Goal: Task Accomplishment & Management: Manage account settings

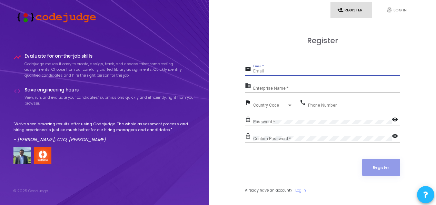
click at [261, 72] on input "Email *" at bounding box center [326, 71] width 147 height 5
paste input "[EMAIL_ADDRESS][DOMAIN_NAME]"
type input "[EMAIL_ADDRESS][DOMAIN_NAME]"
click at [260, 88] on input "Enterprise Name *" at bounding box center [326, 88] width 147 height 5
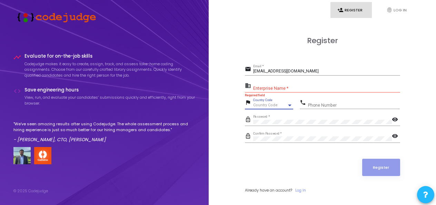
click at [271, 105] on span "Country Code" at bounding box center [265, 105] width 25 height 4
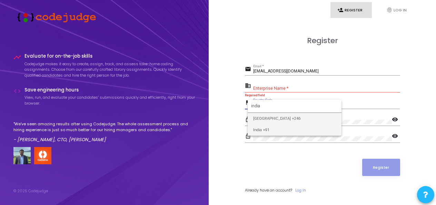
type input "india"
click at [265, 129] on span "India +91" at bounding box center [294, 129] width 83 height 11
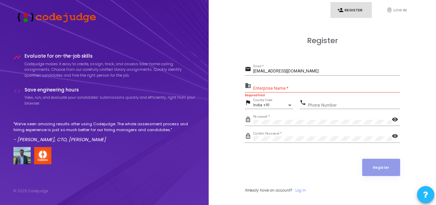
click at [322, 108] on div "Phone Number" at bounding box center [354, 103] width 92 height 11
click at [320, 104] on input "Phone Number" at bounding box center [354, 105] width 92 height 5
type input "9160329425"
click at [255, 88] on input "Enterprise Name *" at bounding box center [326, 88] width 147 height 5
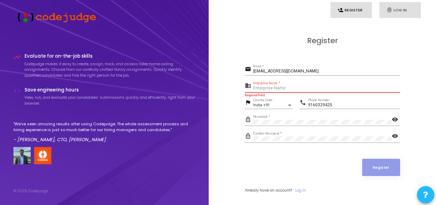
click at [393, 14] on link "fingerprint Log In" at bounding box center [400, 10] width 41 height 16
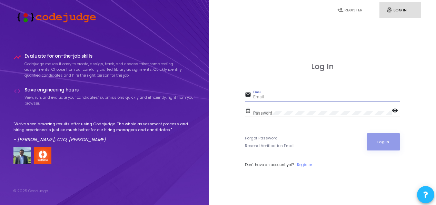
click at [313, 97] on input "Email" at bounding box center [326, 97] width 147 height 5
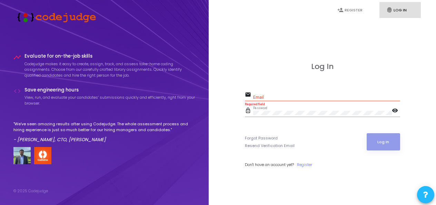
click at [395, 109] on mat-icon "visibility" at bounding box center [396, 111] width 8 height 8
click at [273, 97] on input "Email" at bounding box center [326, 97] width 147 height 5
paste input "[EMAIL_ADDRESS][DOMAIN_NAME]"
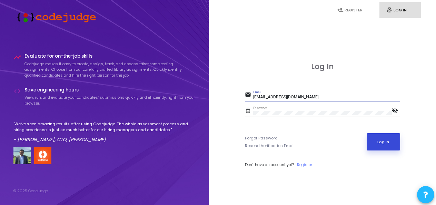
type input "[EMAIL_ADDRESS][DOMAIN_NAME]"
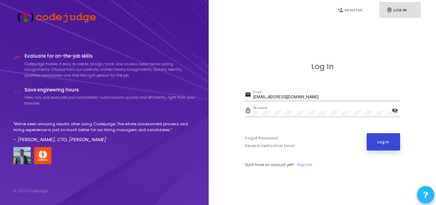
click at [387, 144] on button "Log In" at bounding box center [383, 141] width 33 height 17
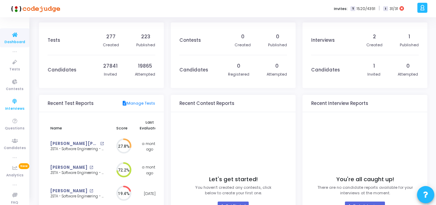
click at [10, 109] on span "Interviews" at bounding box center [14, 109] width 19 height 6
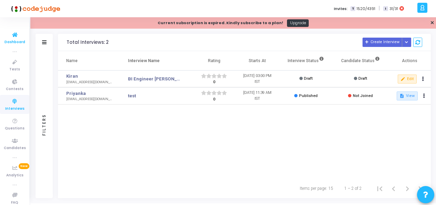
click at [9, 40] on span "Dashboard" at bounding box center [14, 42] width 21 height 6
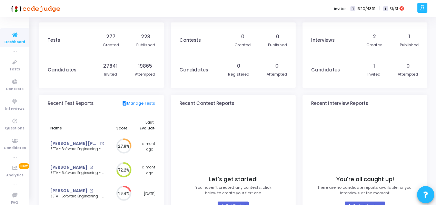
click at [377, 41] on div "2 Created" at bounding box center [375, 40] width 16 height 29
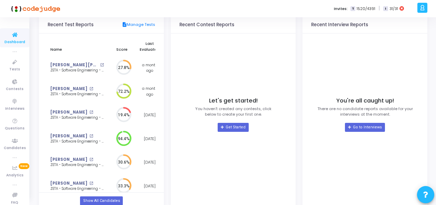
scroll to position [100, 0]
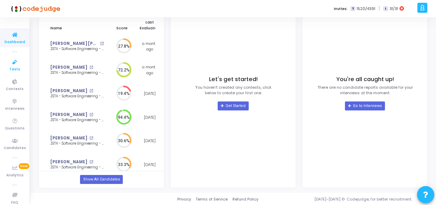
click at [21, 62] on link "Tests" at bounding box center [14, 65] width 29 height 19
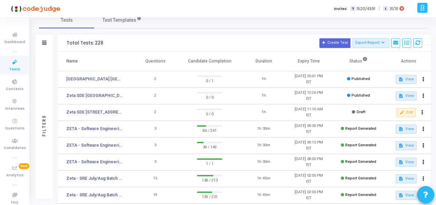
scroll to position [11, 0]
click at [42, 43] on icon at bounding box center [44, 42] width 4 height 4
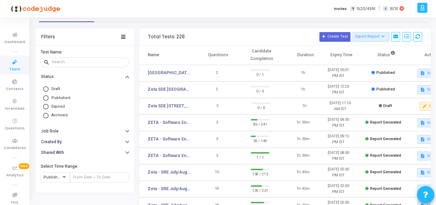
scroll to position [18, 0]
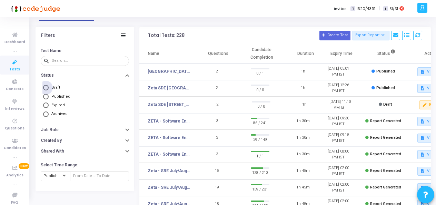
click at [55, 88] on span "Draft" at bounding box center [55, 87] width 9 height 4
click at [49, 88] on input "Draft" at bounding box center [46, 88] width 6 height 6
radio input "true"
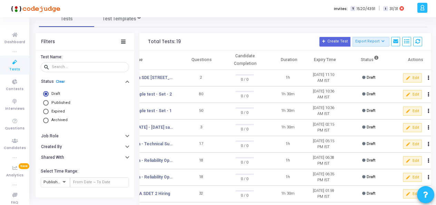
scroll to position [12, 0]
click at [55, 94] on span "Draft" at bounding box center [55, 93] width 9 height 4
click at [49, 94] on input "Draft" at bounding box center [46, 94] width 6 height 6
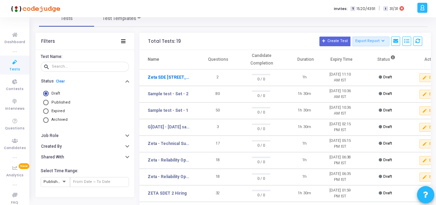
scroll to position [18, 0]
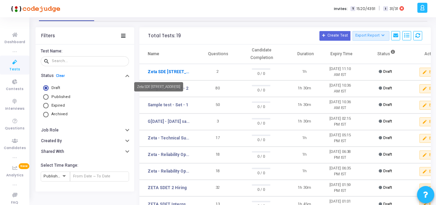
click at [170, 74] on link "Zeta SDE [STREET_ADDRESS]" at bounding box center [169, 72] width 43 height 6
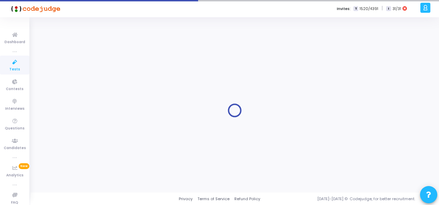
type input "Zeta SDE [STREET_ADDRESS]"
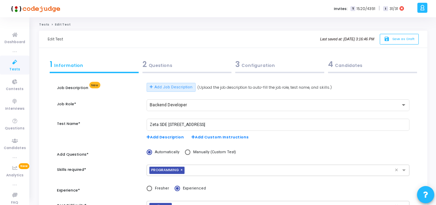
click at [9, 67] on span "Tests" at bounding box center [14, 70] width 11 height 6
